Goal: Information Seeking & Learning: Check status

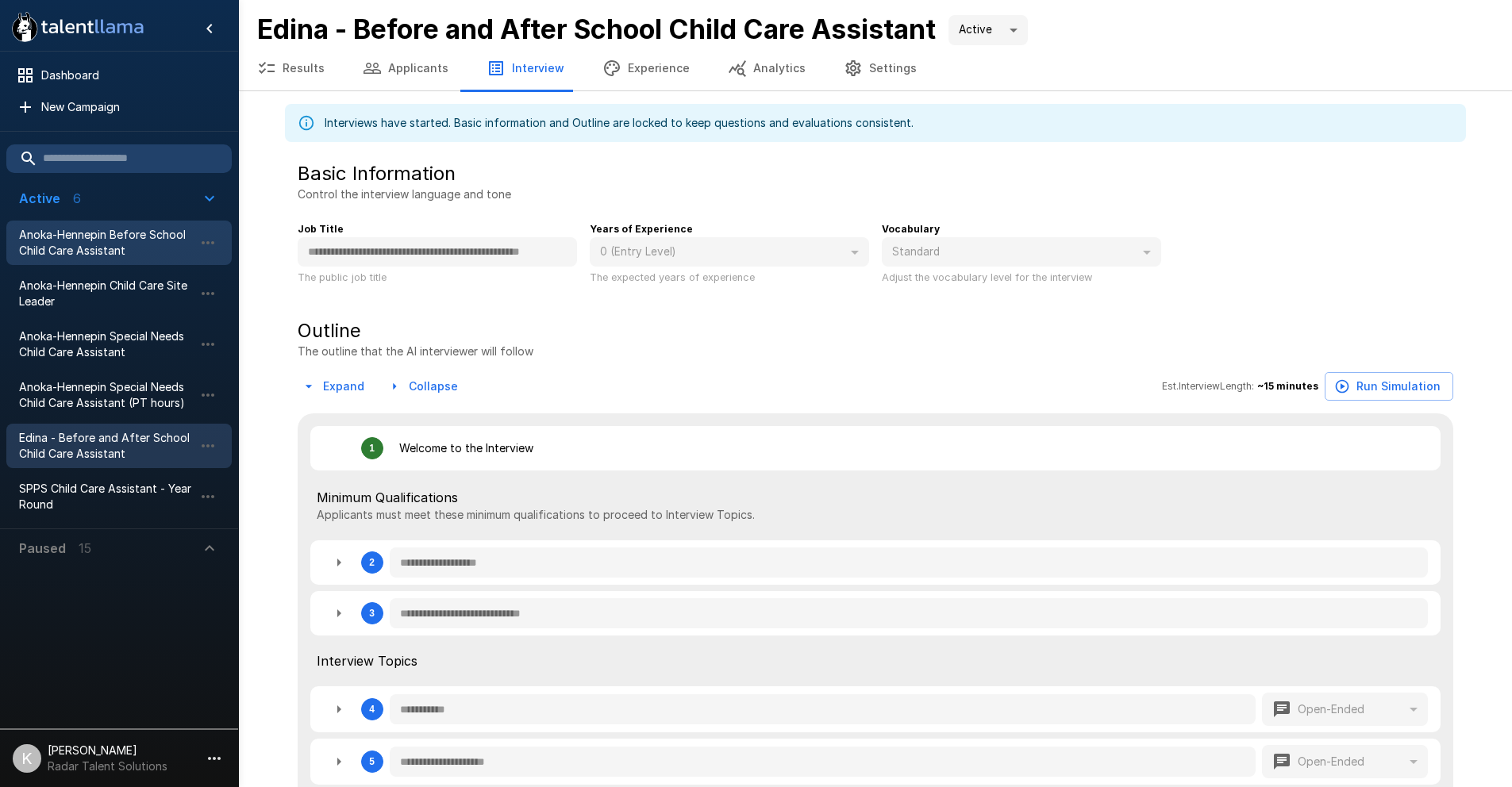
scroll to position [61, 0]
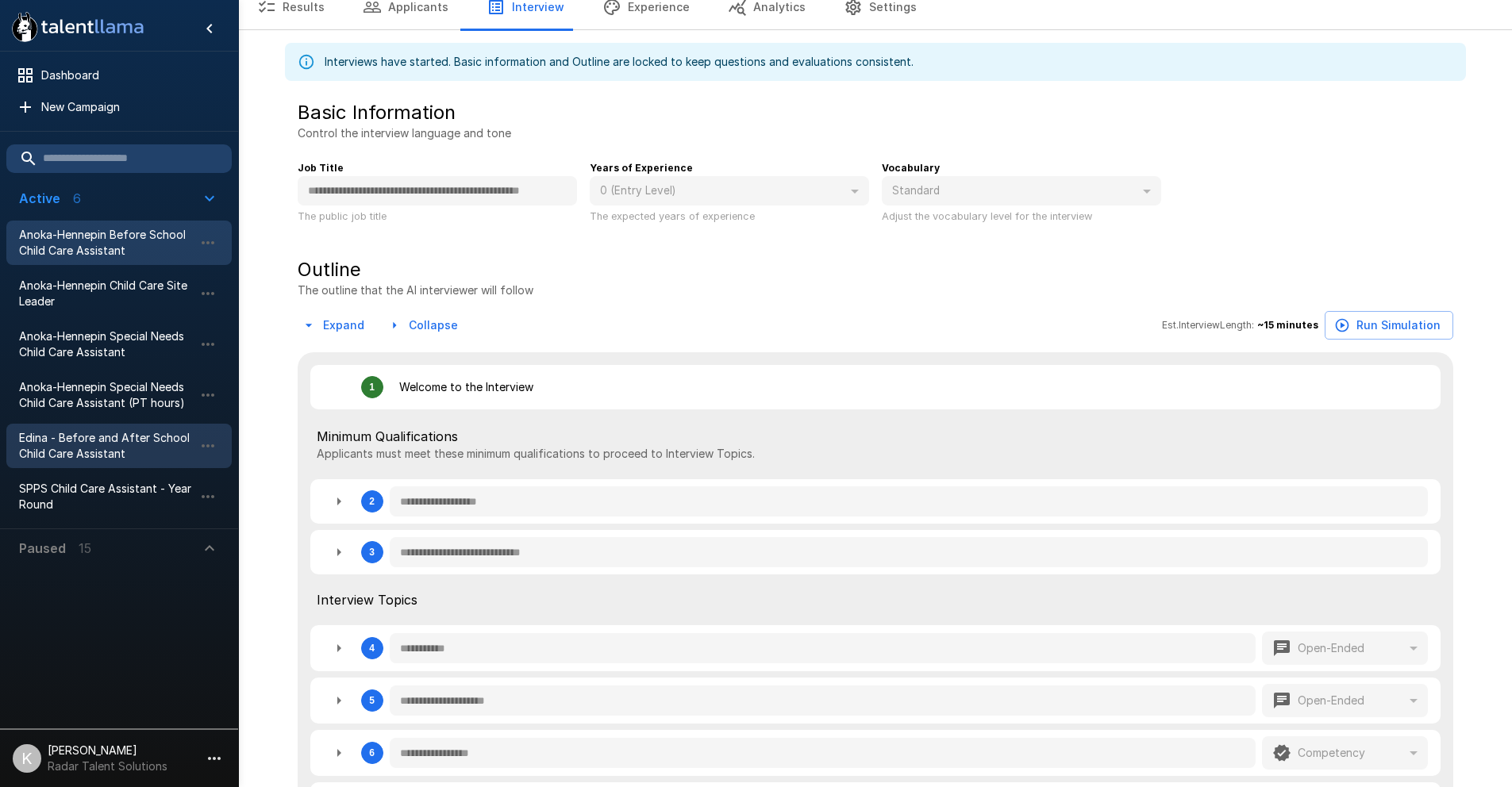
click at [100, 250] on span "Anoka-Hennepin Before School Child Care Assistant" at bounding box center [106, 243] width 175 height 32
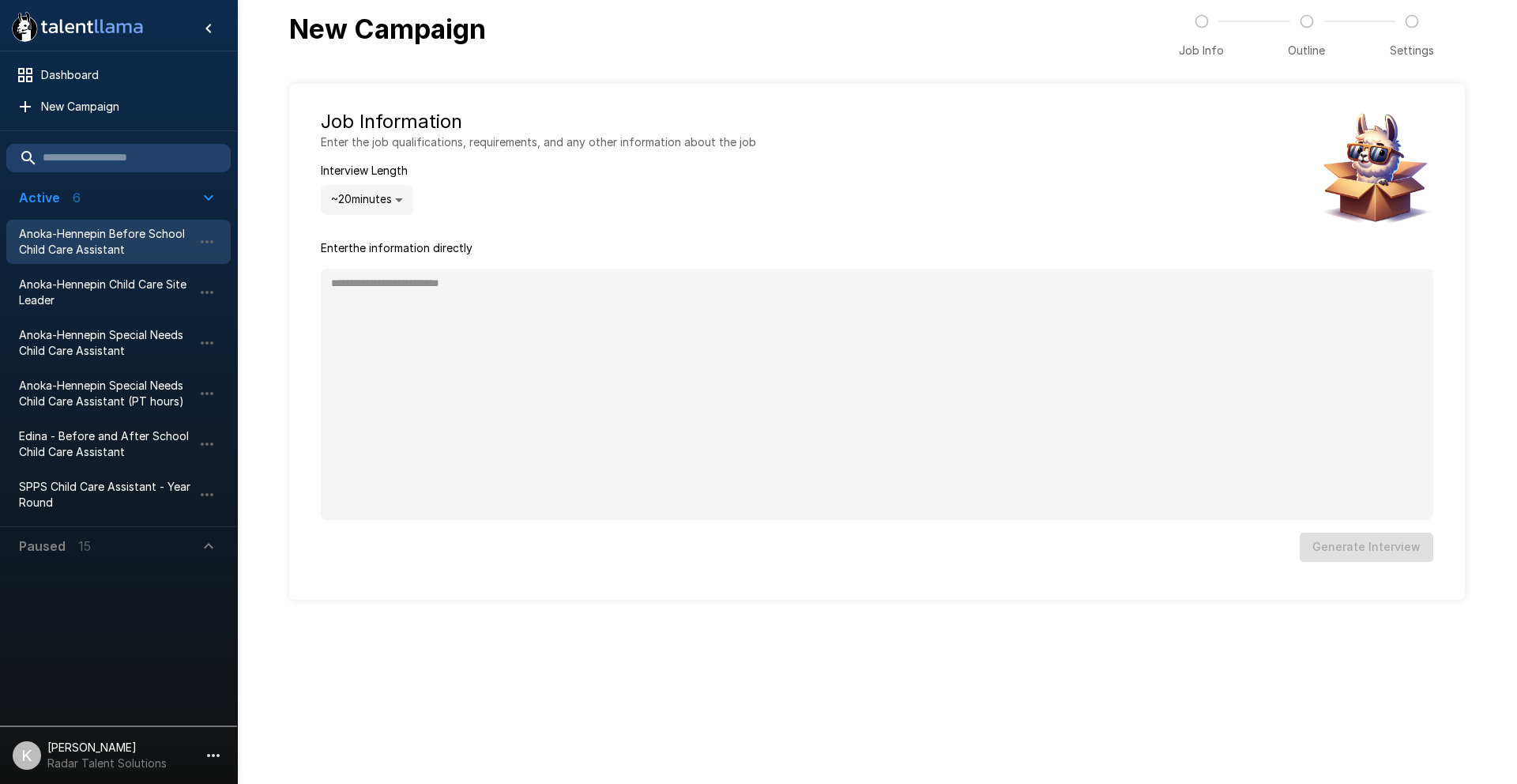
type textarea "*"
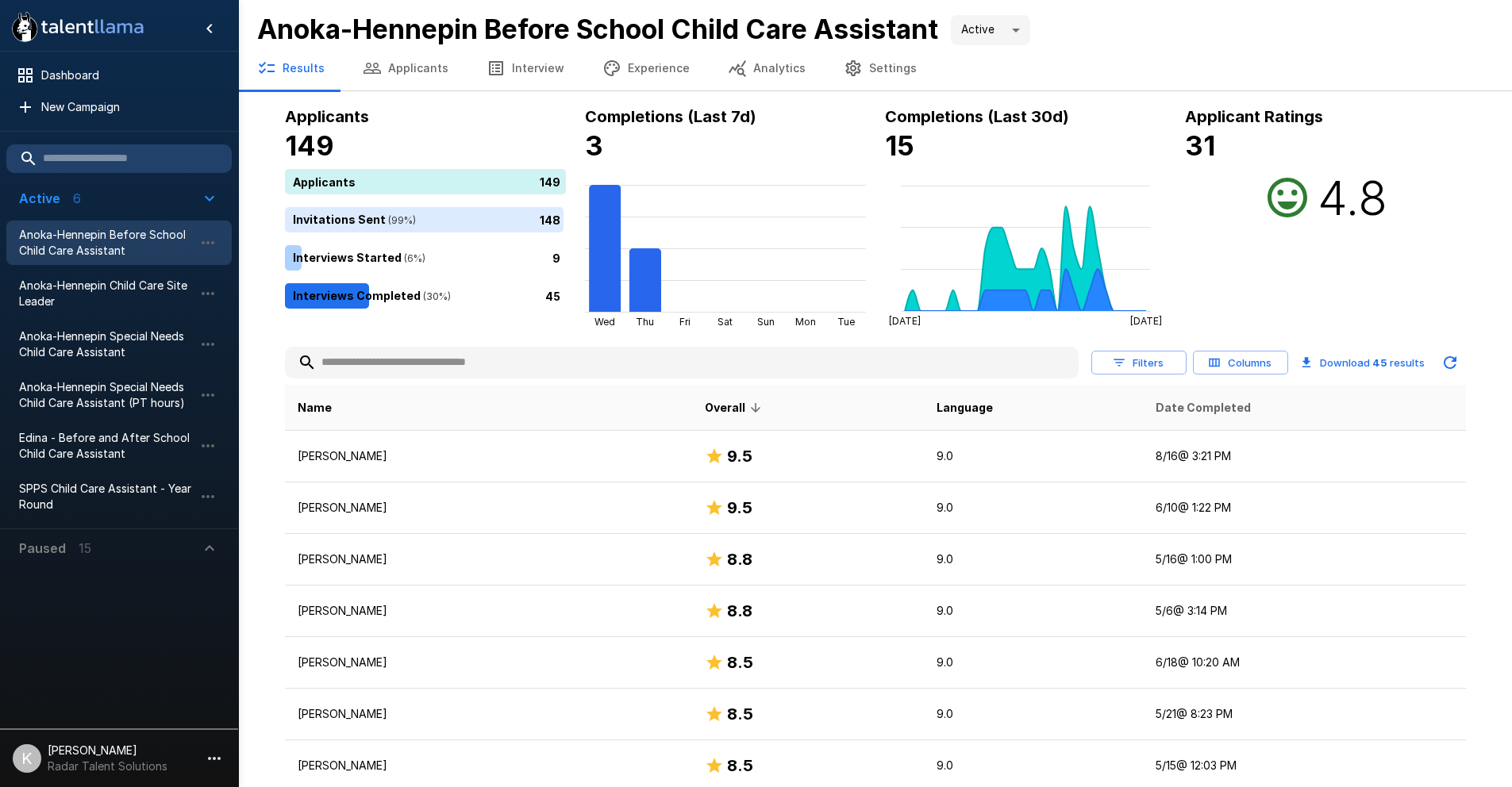
click at [1195, 403] on span "Date Completed" at bounding box center [1203, 407] width 95 height 19
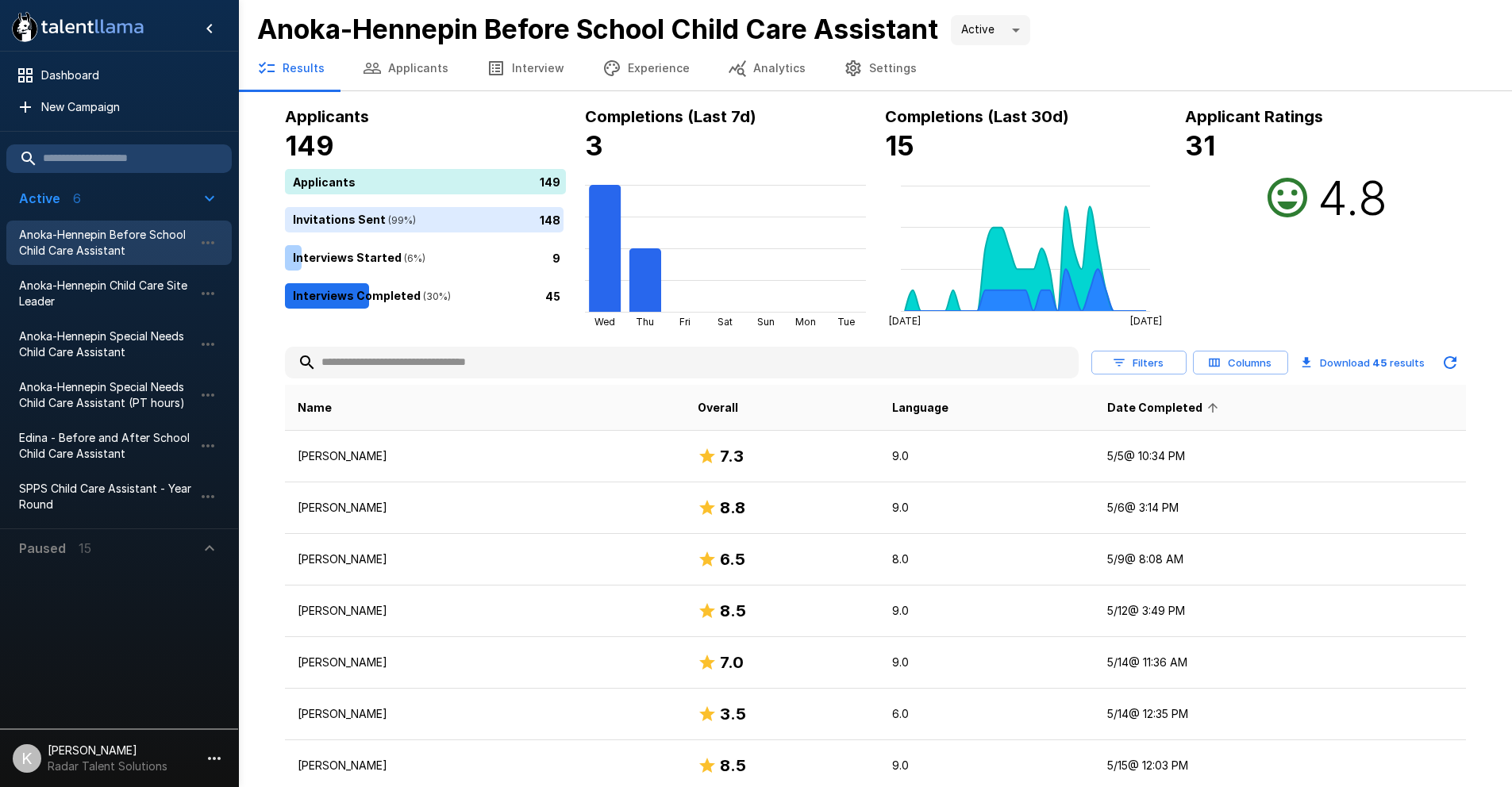
click at [1195, 403] on span "Date Completed" at bounding box center [1164, 407] width 116 height 19
click at [152, 282] on span "Anoka-Hennepin Child Care Site Leader" at bounding box center [106, 293] width 175 height 32
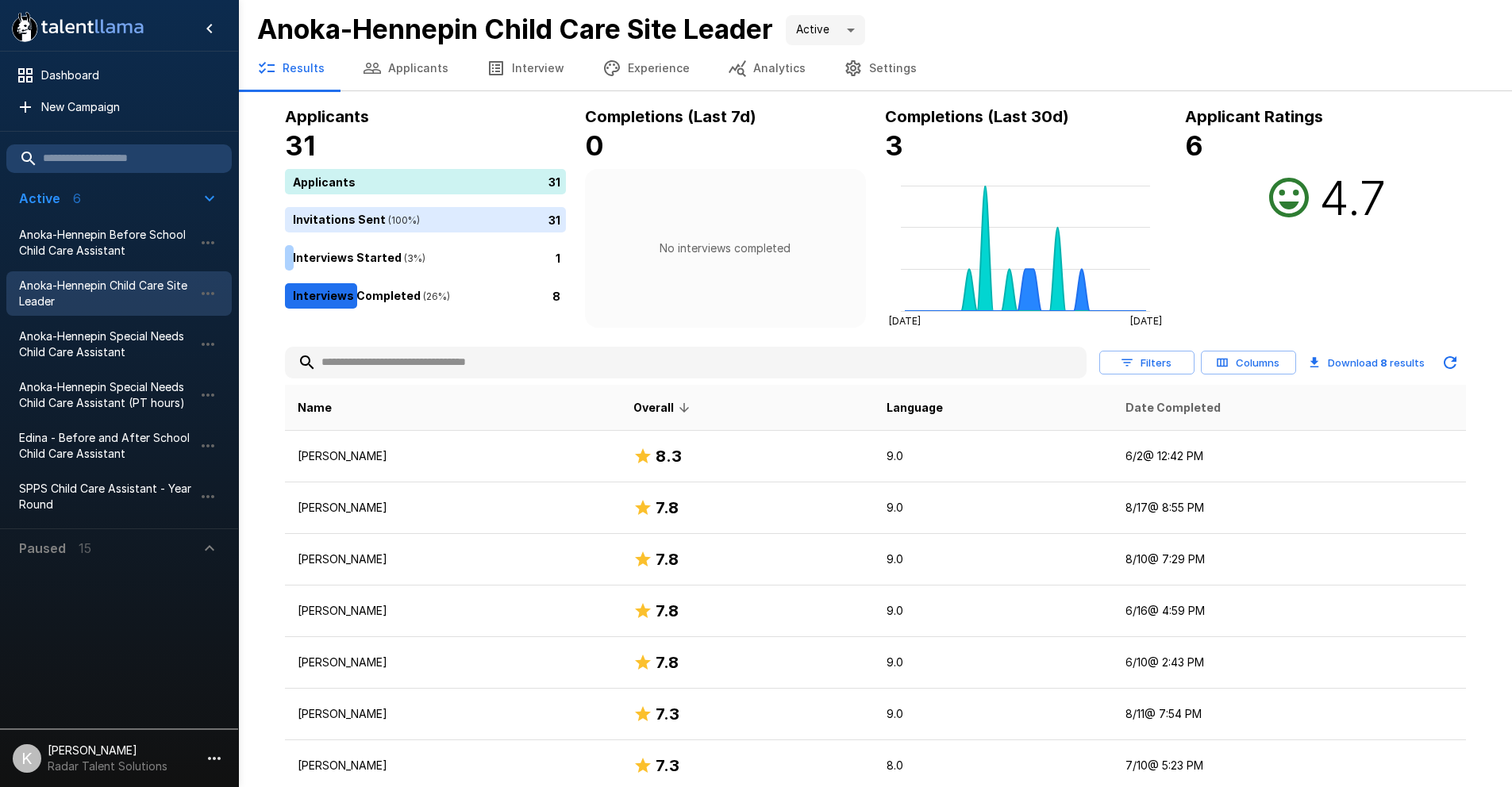
click at [1180, 405] on span "Date Completed" at bounding box center [1172, 407] width 95 height 19
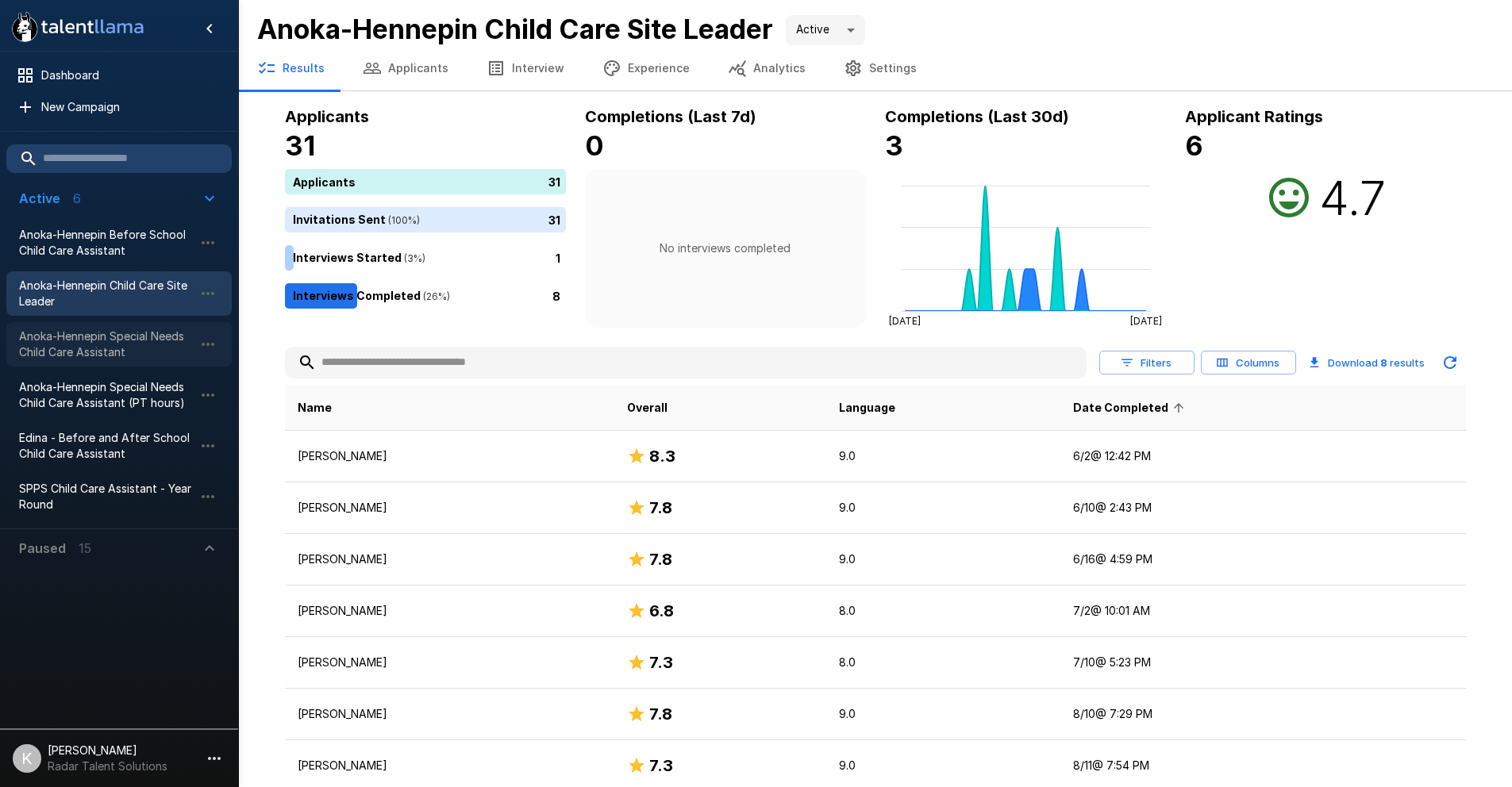
click at [65, 347] on span "Anoka-Hennepin Special Needs Child Care Assistant" at bounding box center [106, 344] width 175 height 32
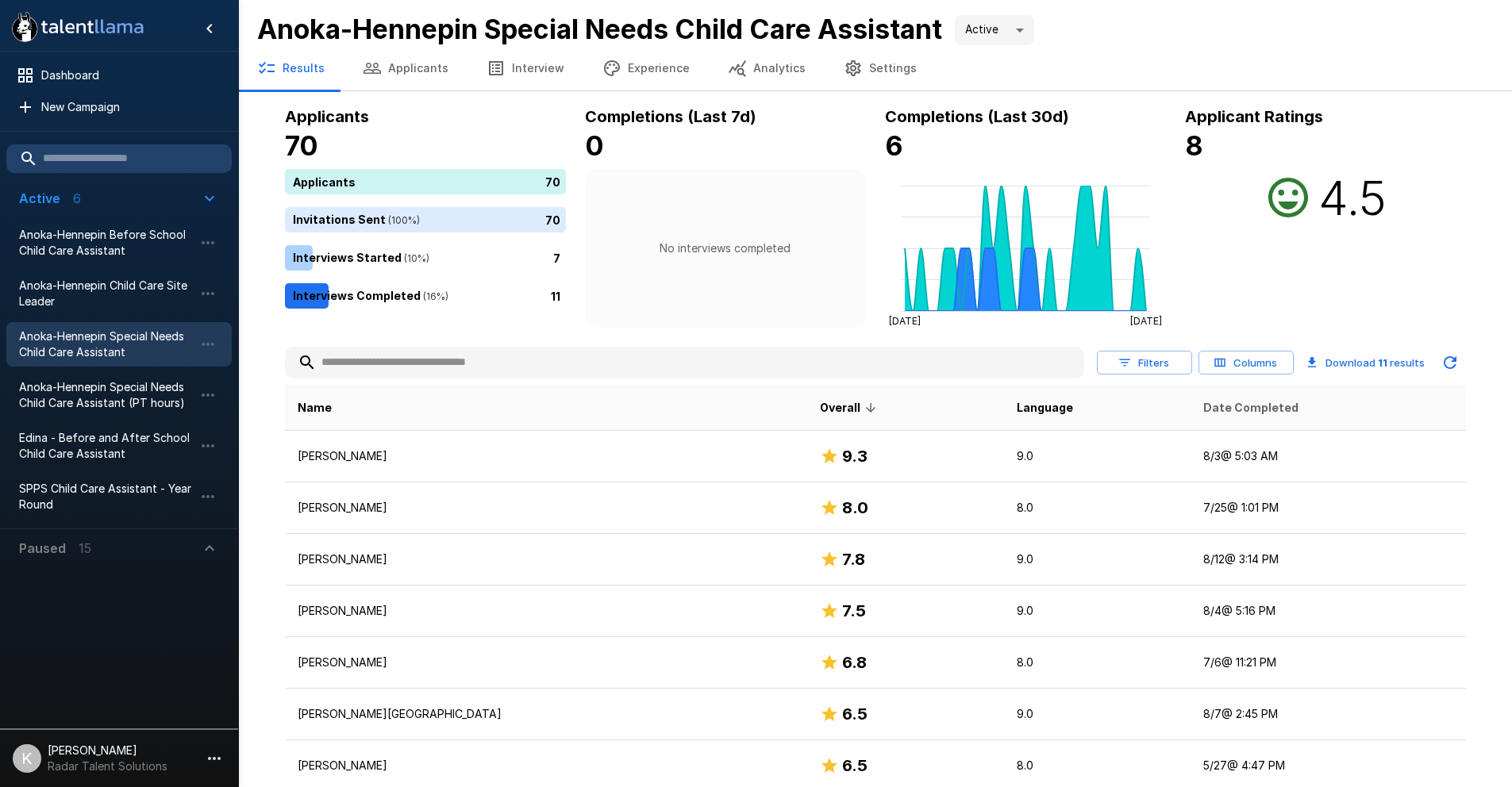
click at [1203, 410] on span "Date Completed" at bounding box center [1250, 407] width 95 height 19
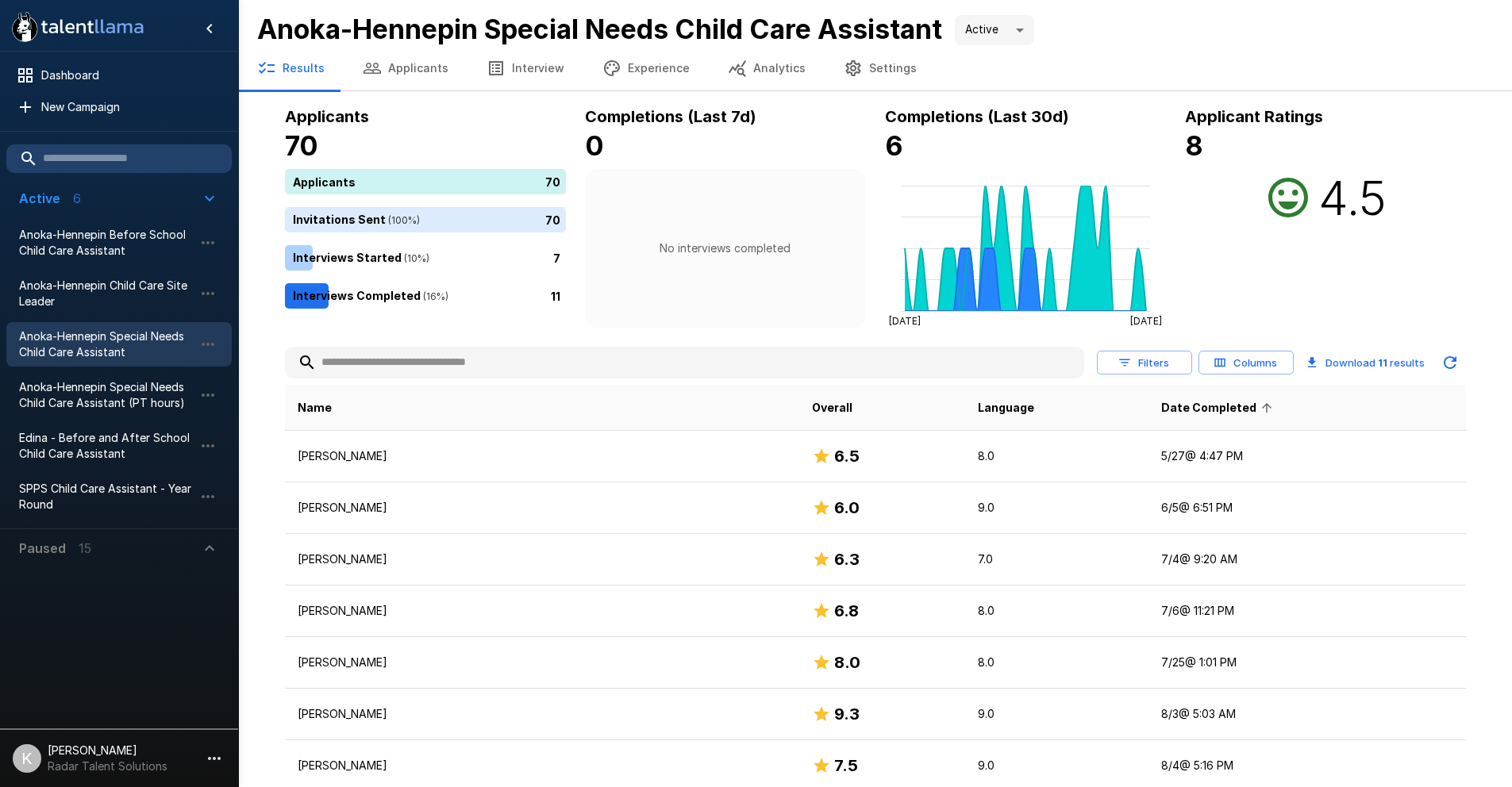
click at [1175, 405] on span "Date Completed" at bounding box center [1218, 407] width 116 height 19
click at [131, 387] on span "Anoka-Hennepin Special Needs Child Care Assistant (PT hours)" at bounding box center [106, 395] width 175 height 32
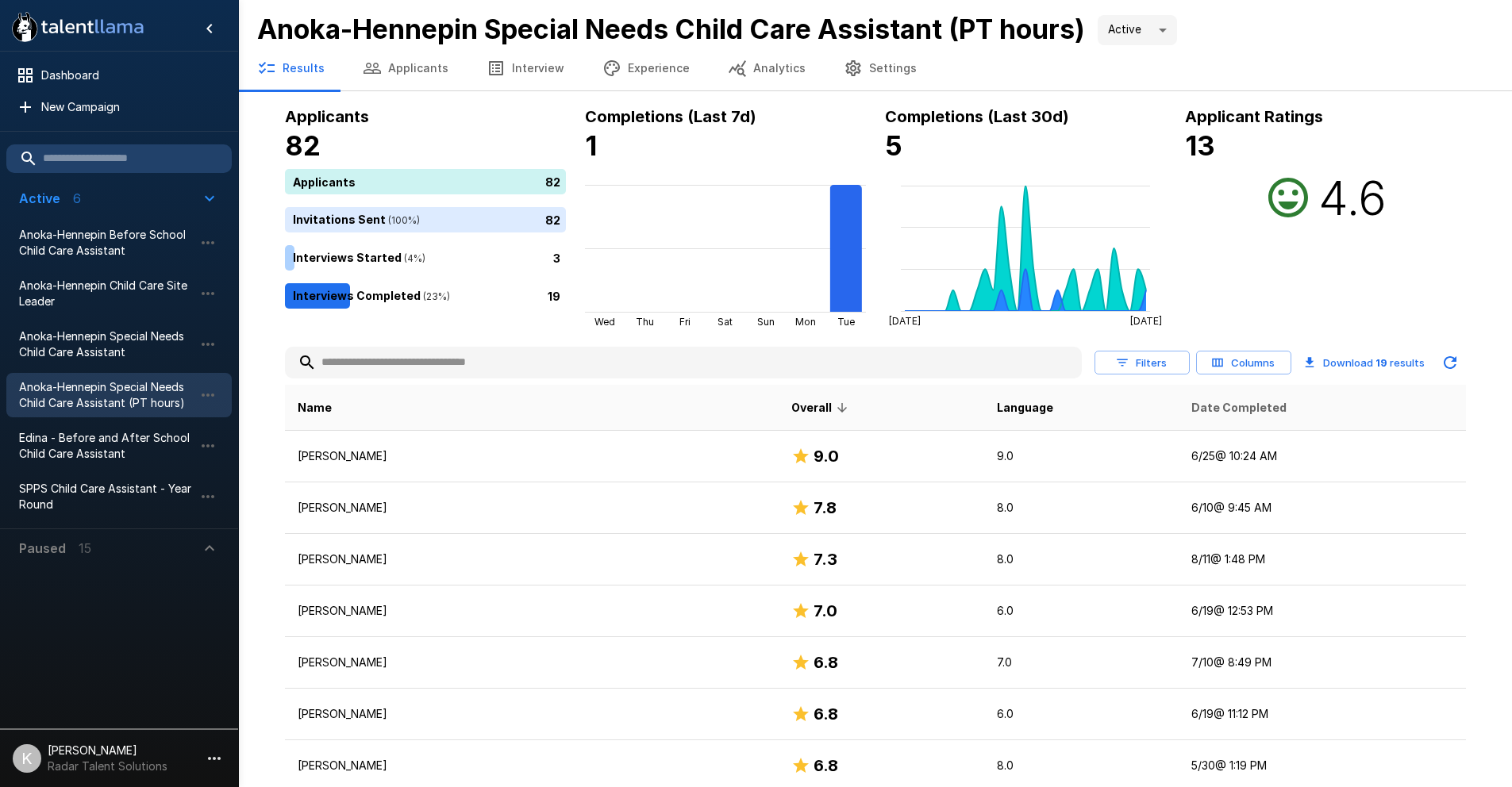
click at [1191, 403] on span "Date Completed" at bounding box center [1238, 407] width 95 height 19
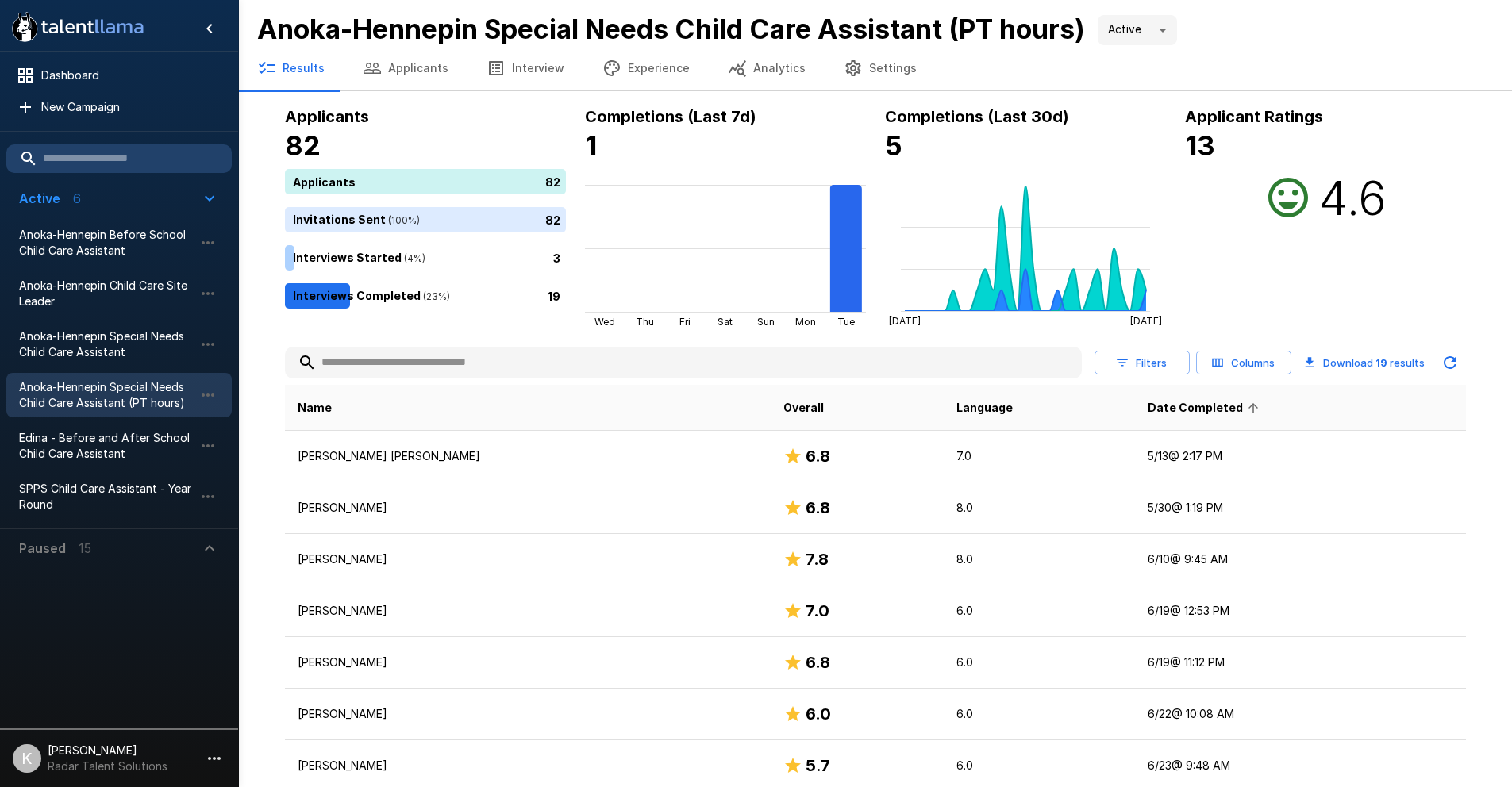
click at [1156, 403] on span "Date Completed" at bounding box center [1205, 407] width 116 height 19
